Goal: Check status: Check status

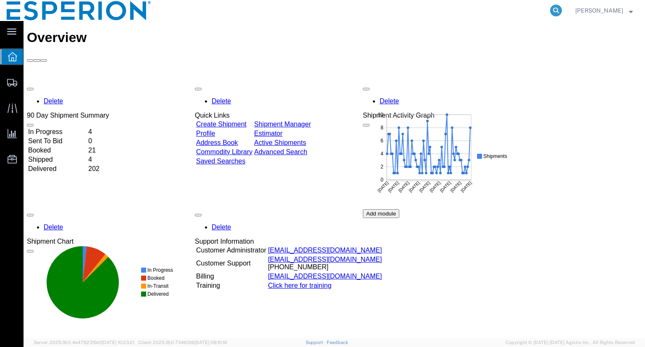
click at [562, 8] on icon at bounding box center [556, 11] width 12 height 12
click at [500, 10] on input "search" at bounding box center [422, 10] width 255 height 20
paste input "120247"
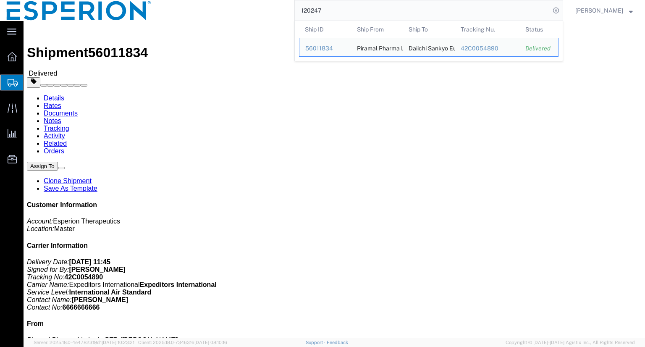
click link "Tracking"
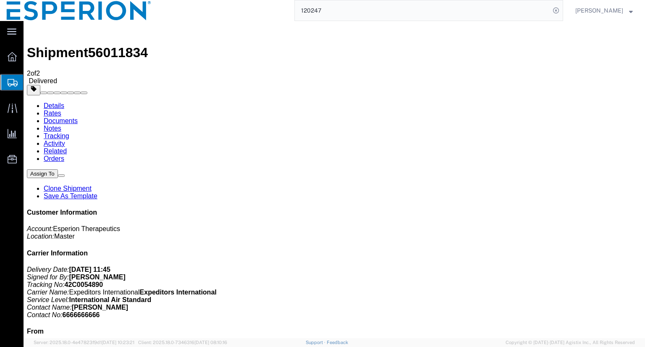
click at [78, 117] on link "Documents" at bounding box center [61, 120] width 34 height 7
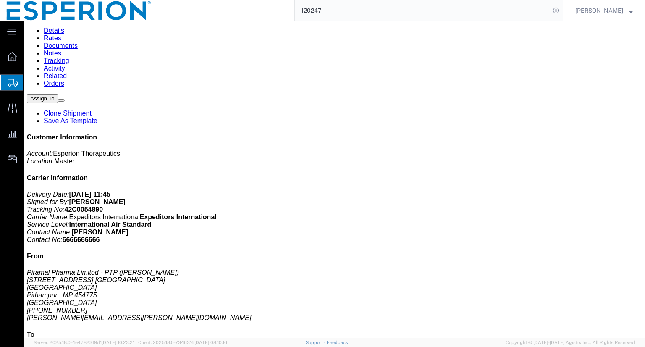
scroll to position [24, 0]
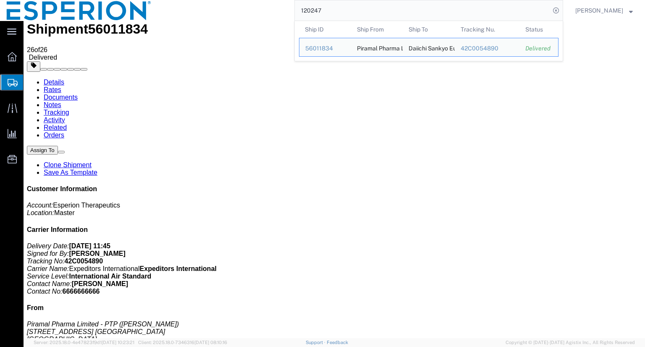
drag, startPoint x: 343, startPoint y: 13, endPoint x: 279, endPoint y: 11, distance: 63.5
click at [279, 11] on div "120247 Ship ID Ship From Ship To Tracking Nu. Status Ship ID 56011834 Ship From…" at bounding box center [360, 10] width 405 height 21
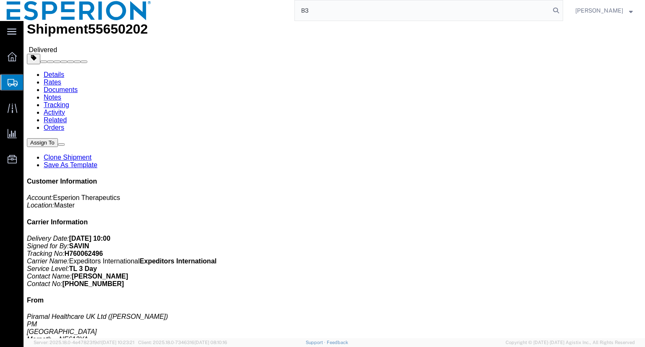
type input "B"
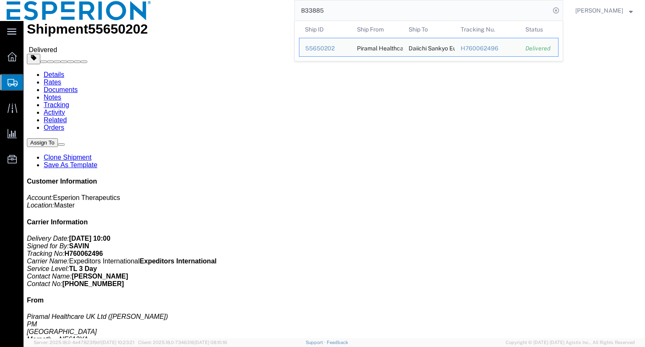
click link "Documents"
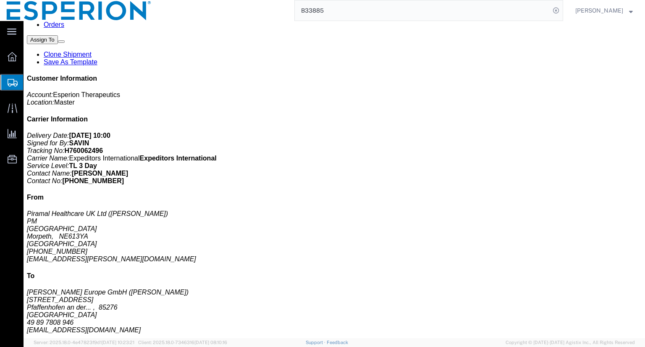
scroll to position [139, 0]
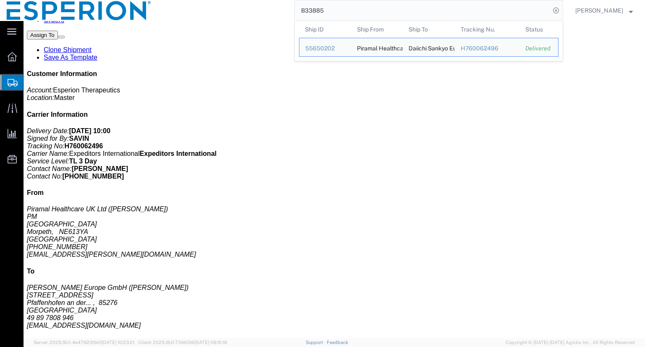
drag, startPoint x: 375, startPoint y: 8, endPoint x: 295, endPoint y: 7, distance: 80.3
click at [295, 7] on div "B33885 Ship ID Ship From Ship To Tracking Nu. Status Ship ID 55650202 Ship From…" at bounding box center [360, 10] width 405 height 21
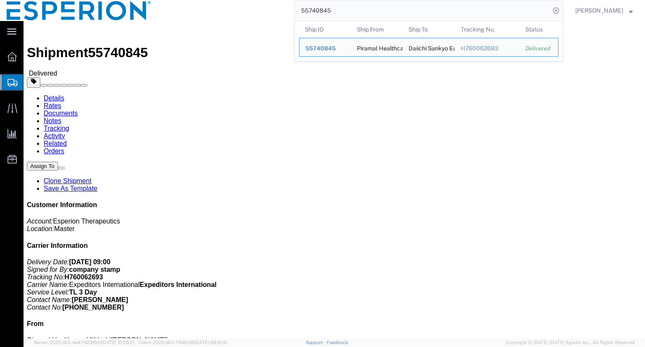
click link "Documents"
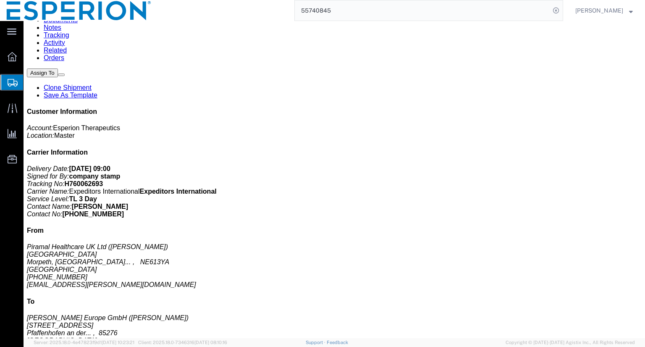
scroll to position [103, 0]
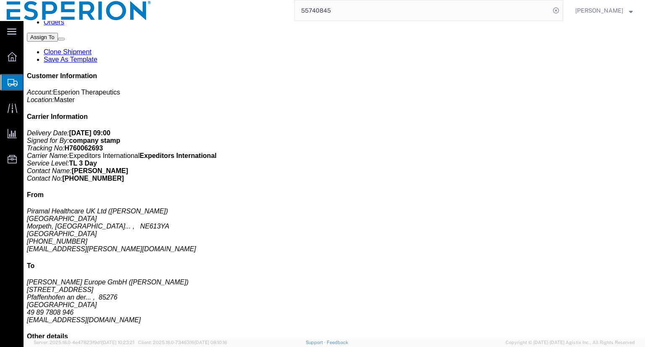
scroll to position [139, 0]
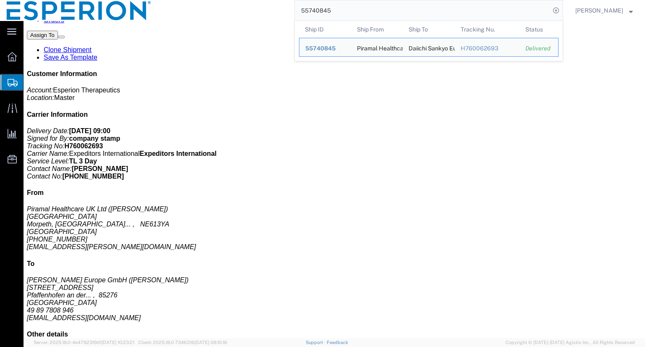
click at [359, 13] on input "55740845" at bounding box center [422, 10] width 255 height 20
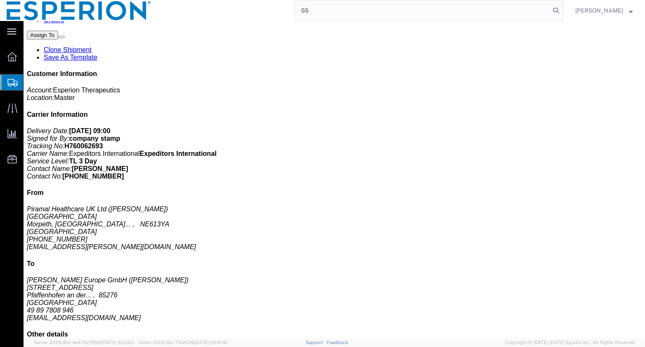
type input "5"
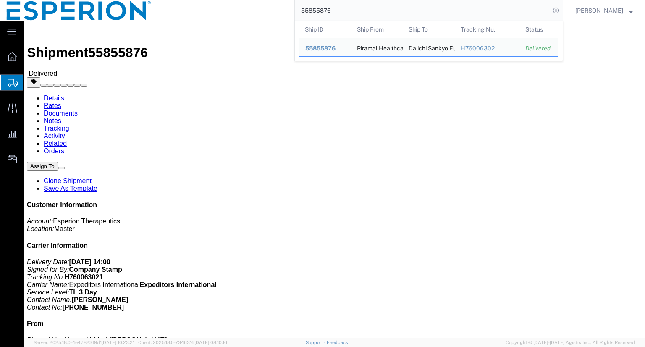
click link "Documents"
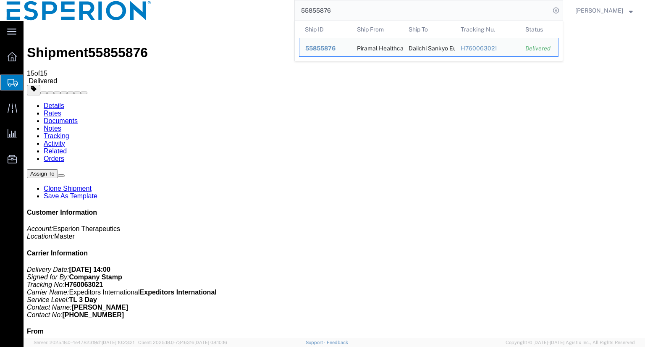
click at [349, 12] on input "55855876" at bounding box center [422, 10] width 255 height 20
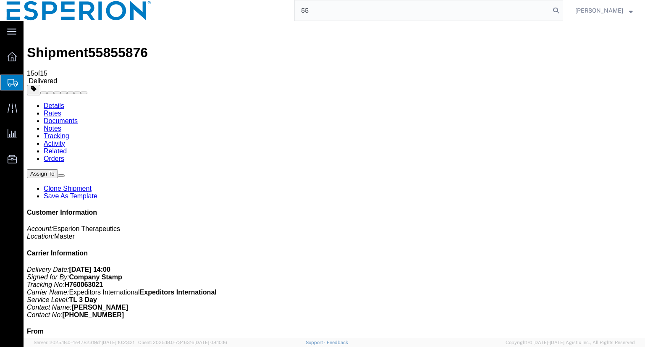
type input "5"
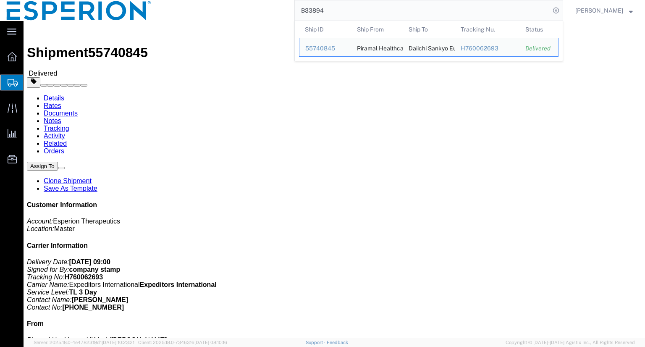
drag, startPoint x: 346, startPoint y: 9, endPoint x: 250, endPoint y: 7, distance: 95.4
click at [250, 7] on div "B33894 Ship ID Ship From Ship To Tracking Nu. Status Ship ID 55740845 Ship From…" at bounding box center [360, 10] width 405 height 21
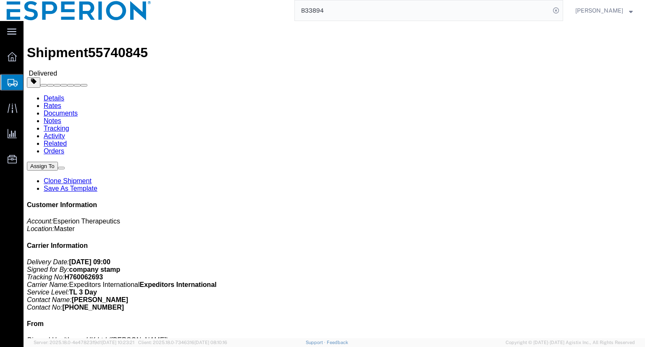
paste input "007-24BAPS"
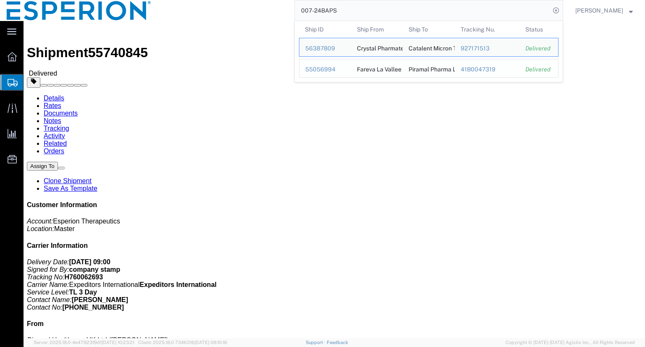
click at [331, 68] on div "55056994" at bounding box center [325, 69] width 40 height 9
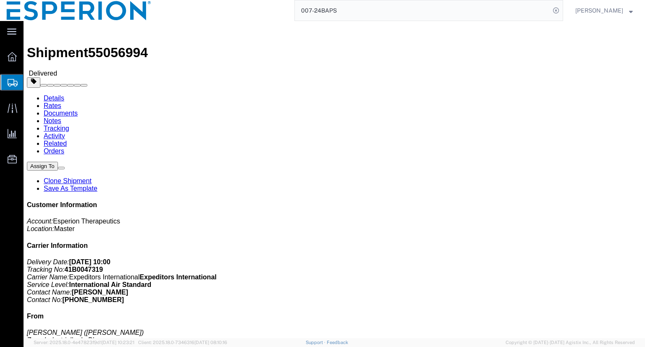
click link "Documents"
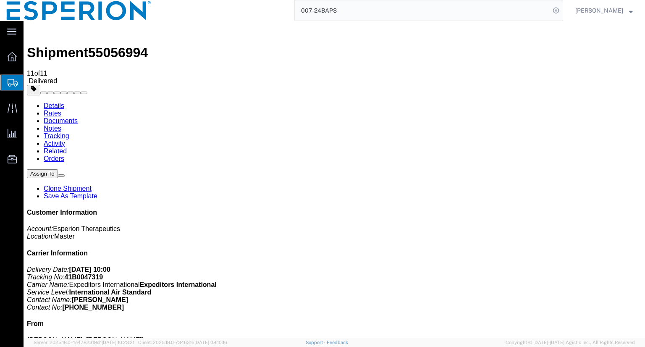
drag, startPoint x: 69, startPoint y: 127, endPoint x: 68, endPoint y: 132, distance: 4.6
click at [55, 102] on link "Details" at bounding box center [54, 105] width 21 height 7
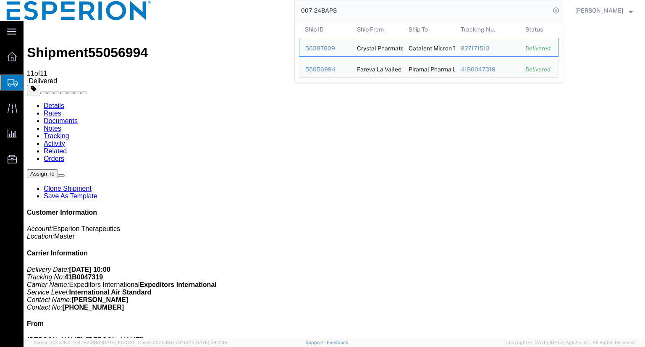
drag, startPoint x: 358, startPoint y: 10, endPoint x: 252, endPoint y: 2, distance: 107.0
click at [252, 2] on div "007-24BAPS Ship ID Ship From Ship To Tracking Nu. Status Ship ID 56387809 Ship …" at bounding box center [360, 10] width 405 height 21
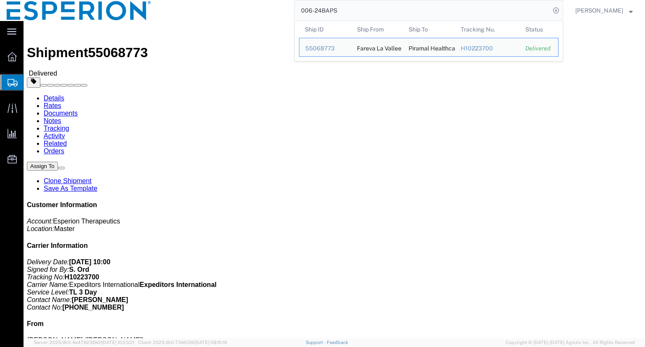
click link "Documents"
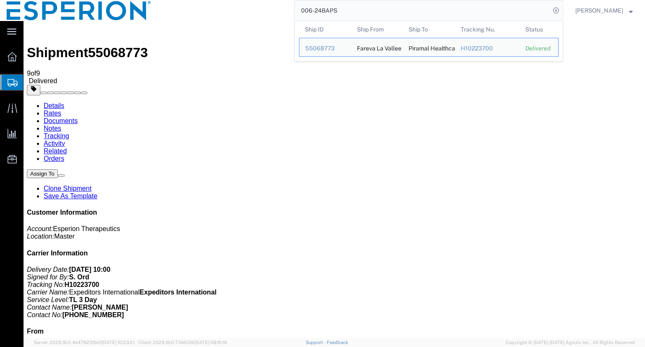
drag, startPoint x: 356, startPoint y: 12, endPoint x: 279, endPoint y: 11, distance: 76.5
click at [279, 11] on div "006-24BAPS Ship ID Ship From Ship To Tracking Nu. Status Ship ID 55068773 Ship …" at bounding box center [360, 10] width 405 height 21
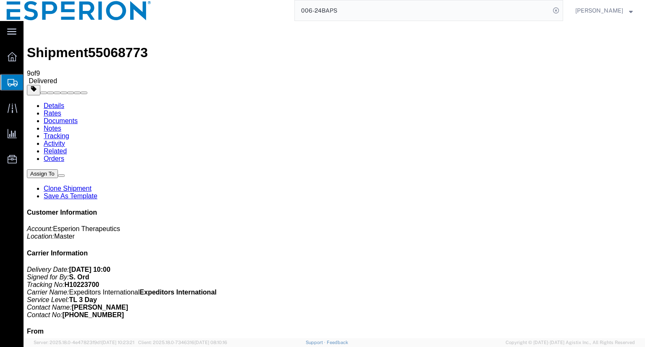
paste input "5-24BAPS"
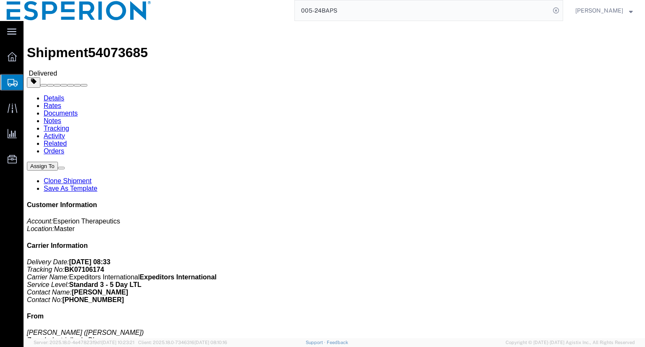
click link "Documents"
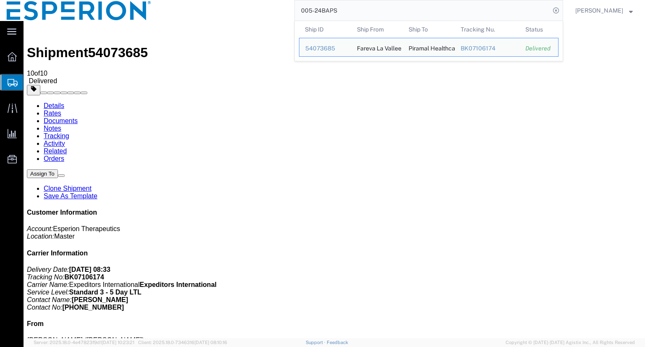
drag, startPoint x: 353, startPoint y: 7, endPoint x: 262, endPoint y: 16, distance: 91.6
click at [262, 16] on div "005-24BAPS Ship ID Ship From Ship To Tracking Nu. Status Ship ID 54073685 Ship …" at bounding box center [360, 10] width 405 height 21
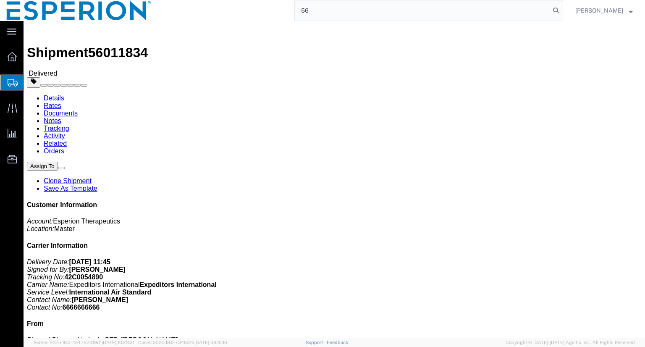
type input "5"
drag, startPoint x: 345, startPoint y: 13, endPoint x: 281, endPoint y: 3, distance: 64.6
click at [281, 3] on div "55740845" at bounding box center [360, 10] width 405 height 21
drag, startPoint x: 361, startPoint y: 11, endPoint x: 266, endPoint y: 3, distance: 95.7
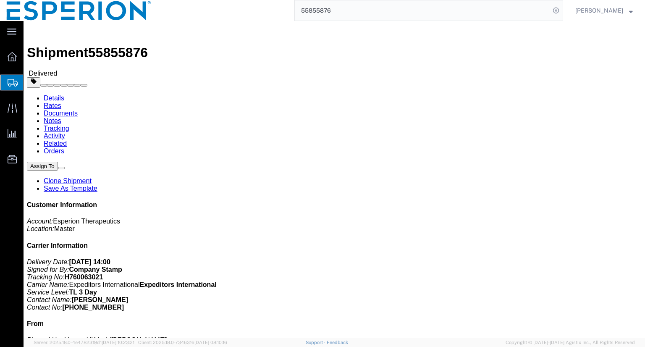
click at [266, 3] on div "55855876" at bounding box center [360, 10] width 405 height 21
type input "55056994"
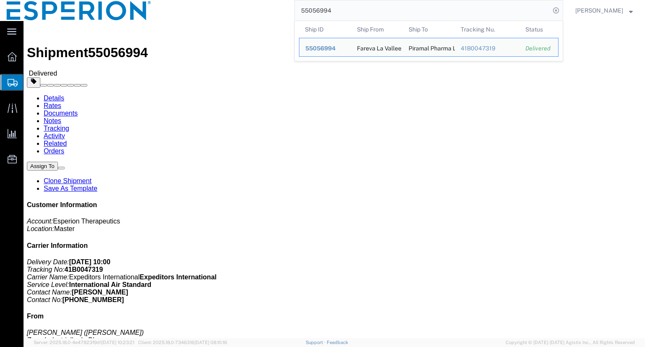
click div "Ship From Fareva La Vallee ([PERSON_NAME]) Zone [GEOGRAPHIC_DATA][STREET_ADDRES…"
